Goal: Find specific page/section

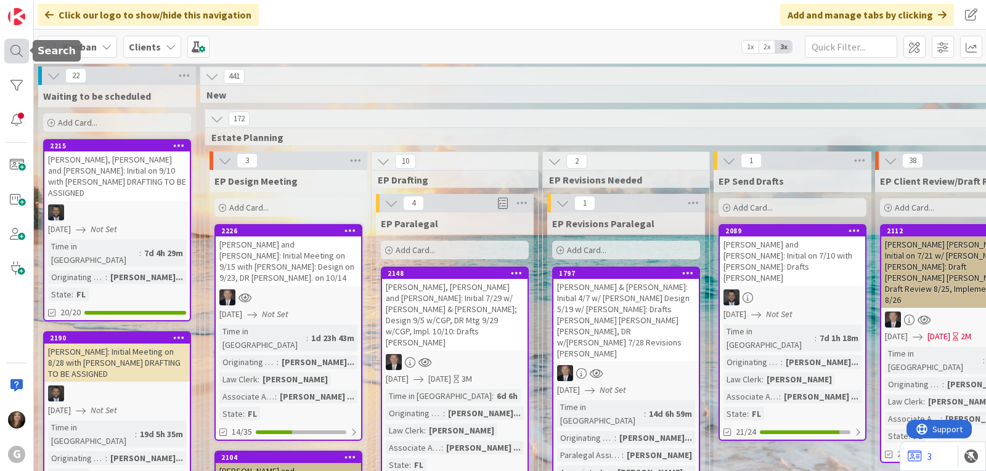
click at [17, 49] on div at bounding box center [16, 51] width 25 height 25
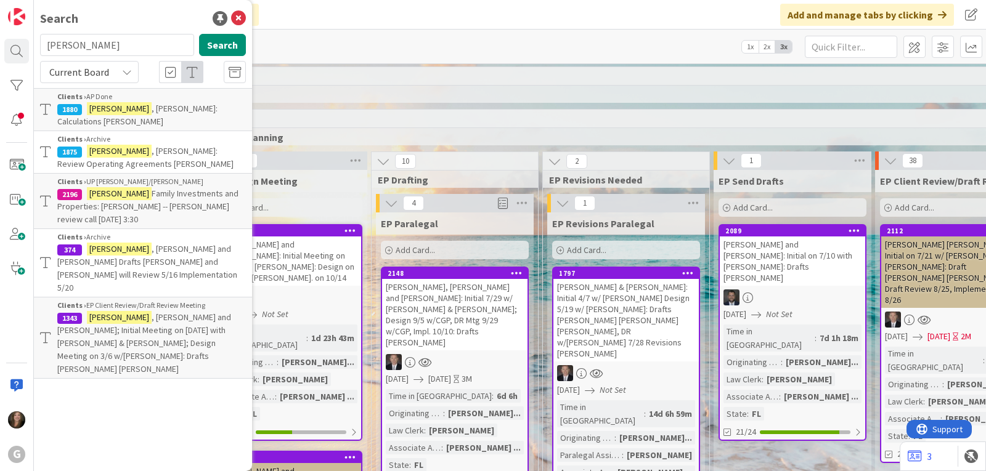
drag, startPoint x: 84, startPoint y: 41, endPoint x: 41, endPoint y: 41, distance: 42.5
click at [41, 41] on input "[PERSON_NAME]" at bounding box center [117, 45] width 154 height 22
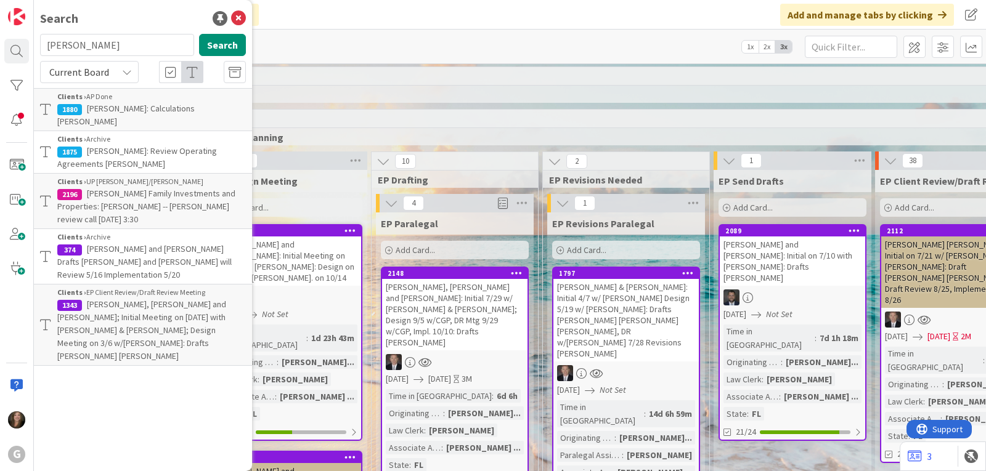
type input "[PERSON_NAME]"
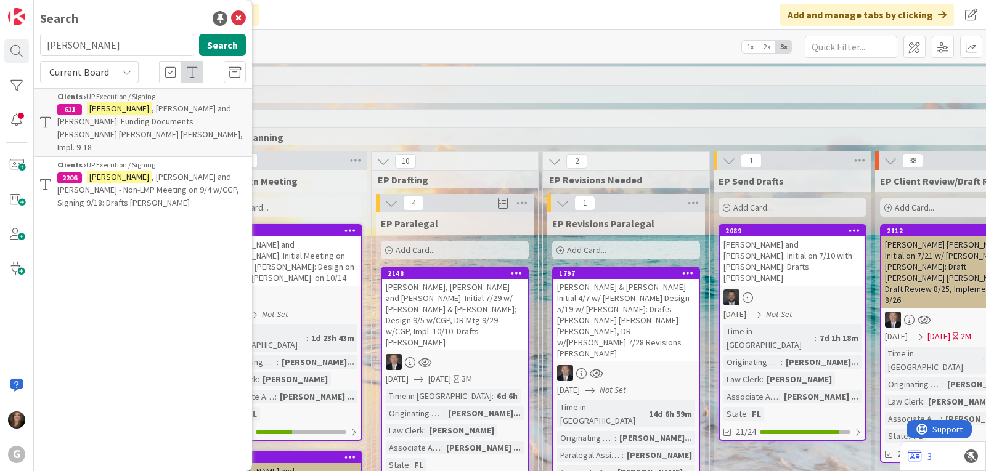
click at [147, 171] on span ", [PERSON_NAME] and [PERSON_NAME] - Non-LMP Meeting on 9/4 w/CGP, Signing 9/18:…" at bounding box center [148, 189] width 182 height 37
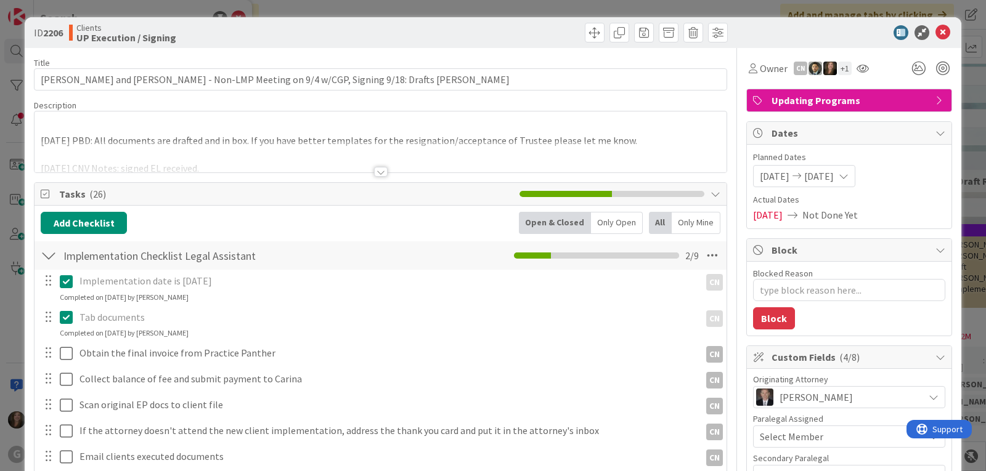
type textarea "x"
click at [936, 33] on icon at bounding box center [943, 32] width 15 height 15
